Goal: Information Seeking & Learning: Stay updated

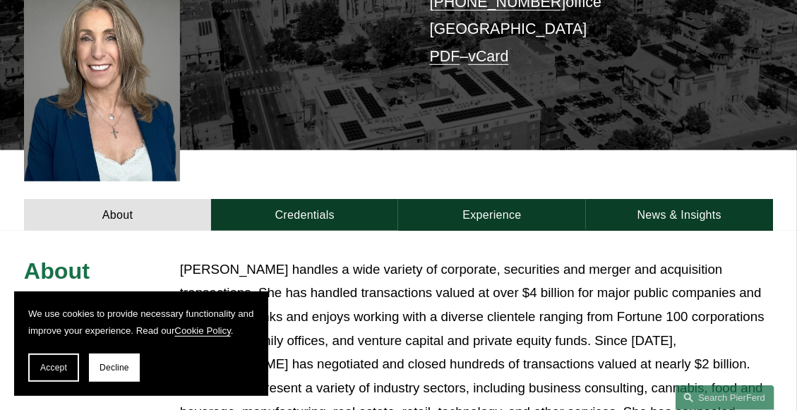
scroll to position [423, 0]
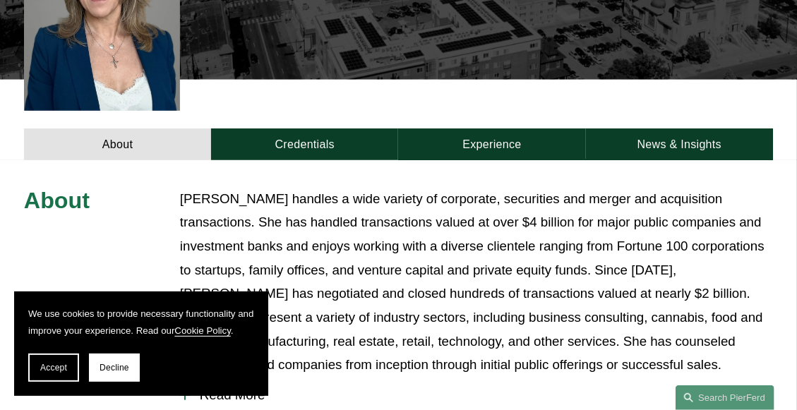
click at [126, 371] on span "Decline" at bounding box center [115, 368] width 30 height 10
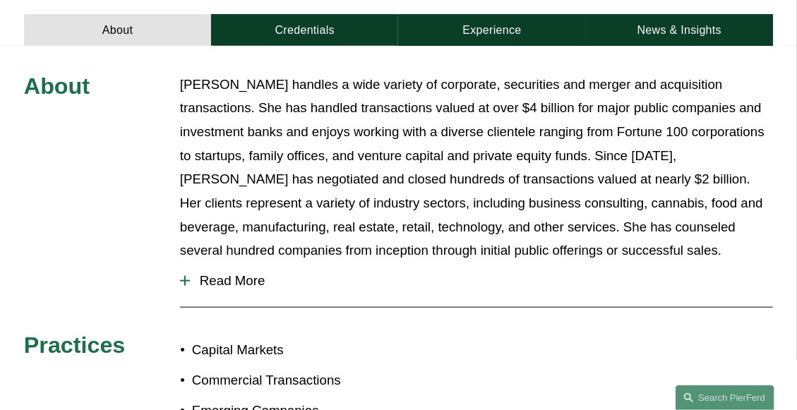
scroll to position [565, 0]
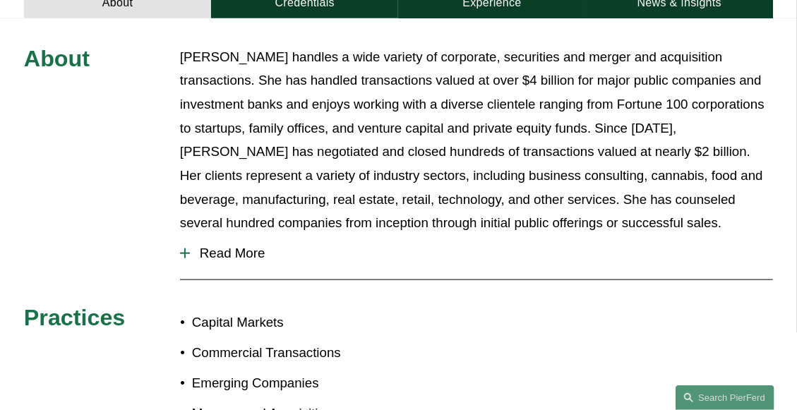
click at [184, 249] on div at bounding box center [184, 254] width 1 height 10
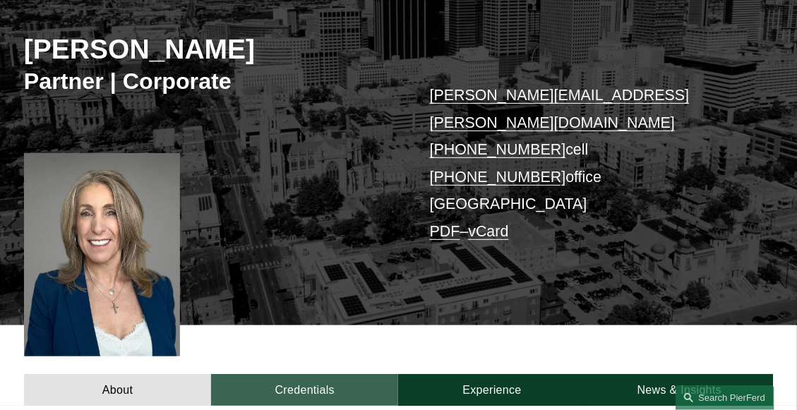
scroll to position [0, 0]
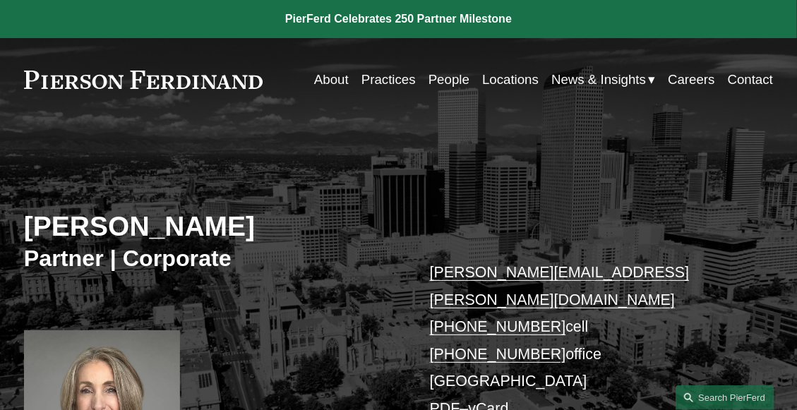
click at [0, 0] on span "News" at bounding box center [0, 0] width 0 height 0
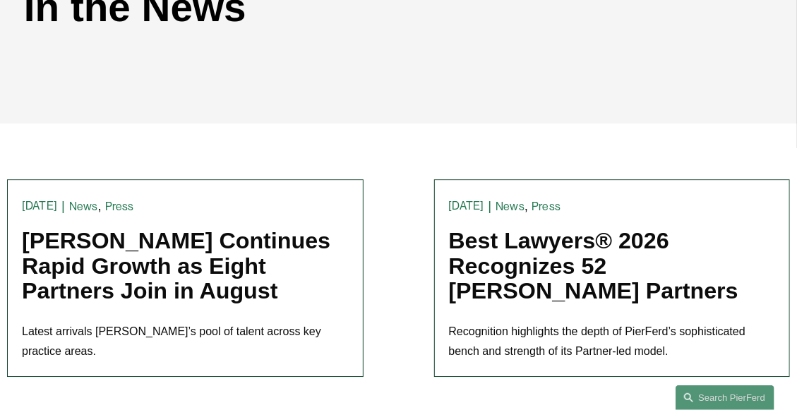
scroll to position [212, 0]
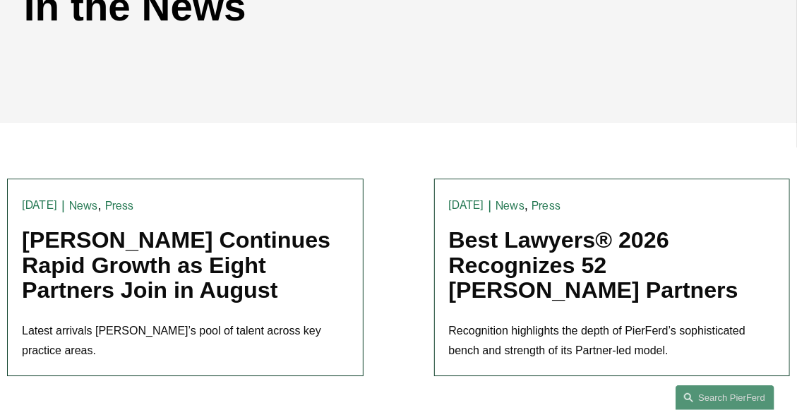
click at [101, 236] on link "Pierson Ferdinand Continues Rapid Growth as Eight Partners Join in August" at bounding box center [176, 266] width 309 height 76
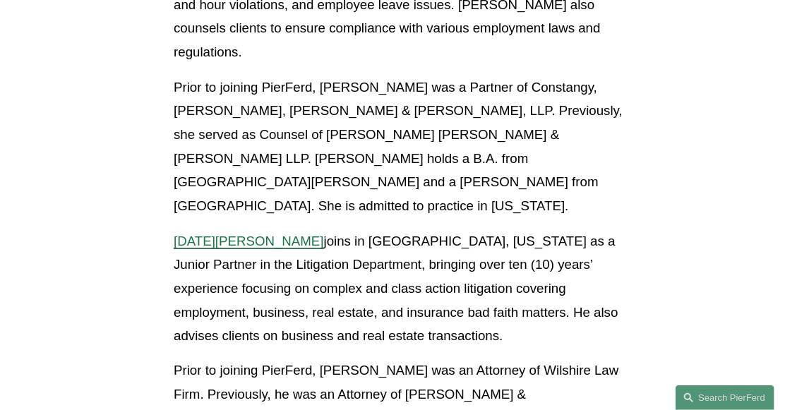
scroll to position [2965, 0]
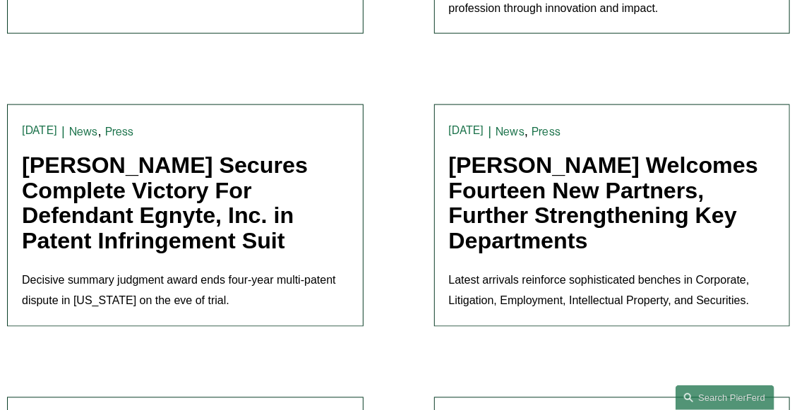
scroll to position [847, 0]
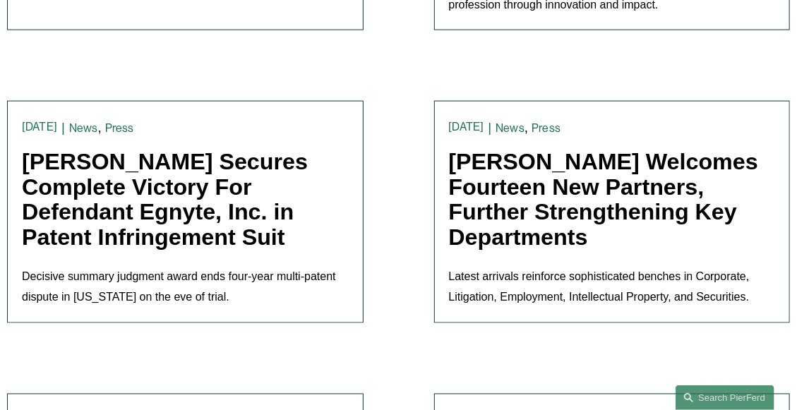
click at [603, 180] on link "Pierson Ferdinand Welcomes Fourteen New Partners, Further Strengthening Key Dep…" at bounding box center [603, 199] width 309 height 100
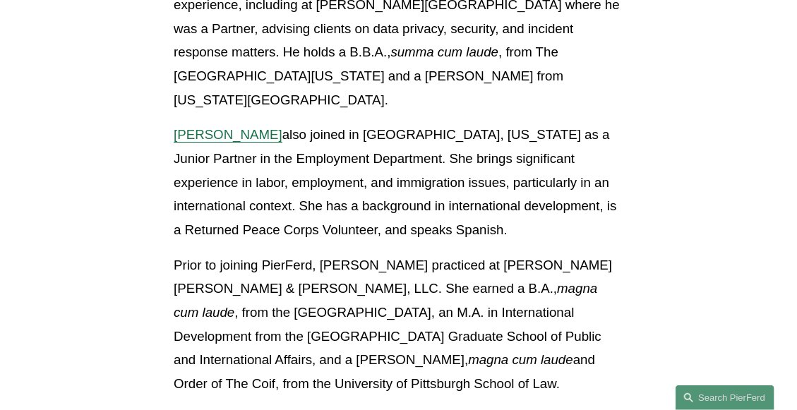
scroll to position [4377, 0]
